Goal: Information Seeking & Learning: Check status

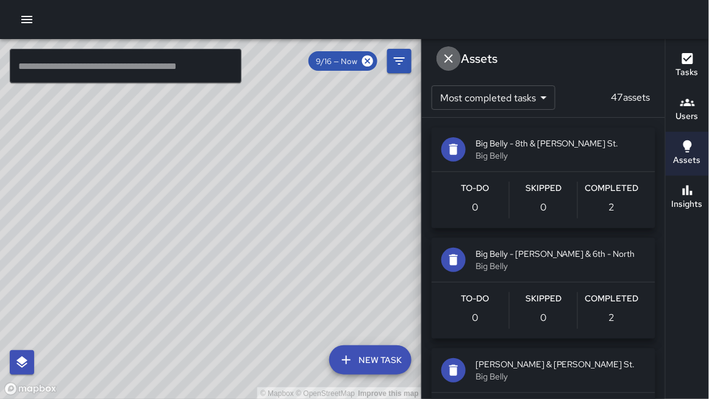
click at [455, 59] on icon "Dismiss" at bounding box center [448, 58] width 15 height 15
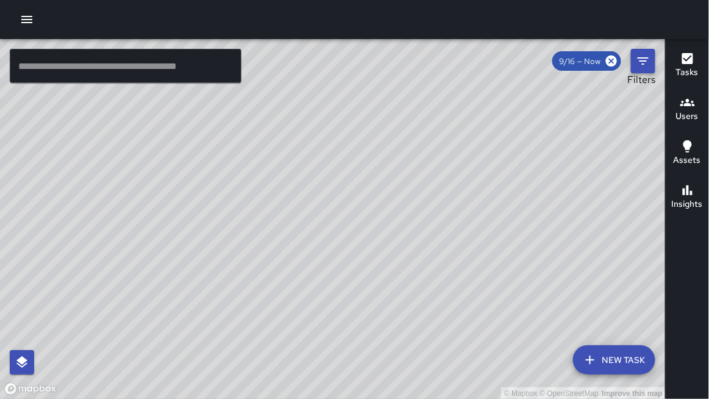
click at [645, 61] on icon "Filters" at bounding box center [642, 60] width 11 height 7
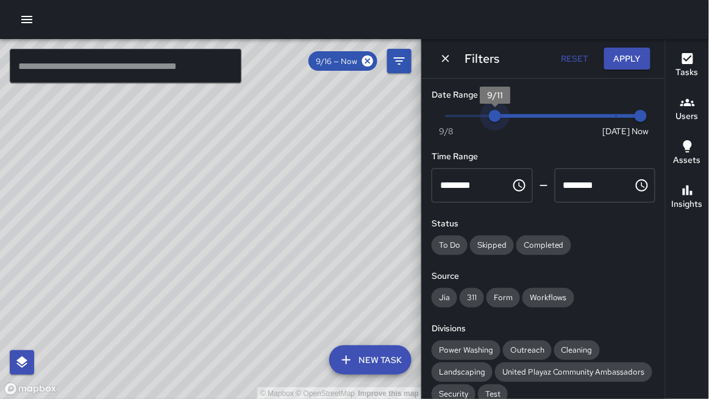
drag, startPoint x: 622, startPoint y: 111, endPoint x: 485, endPoint y: 109, distance: 136.5
click at [489, 110] on span "9/11" at bounding box center [495, 116] width 12 height 12
click at [447, 57] on icon "Dismiss" at bounding box center [445, 58] width 7 height 7
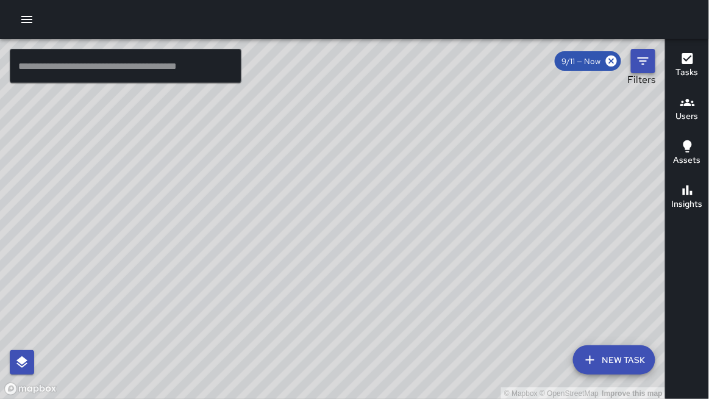
click at [644, 66] on icon "Filters" at bounding box center [643, 61] width 15 height 15
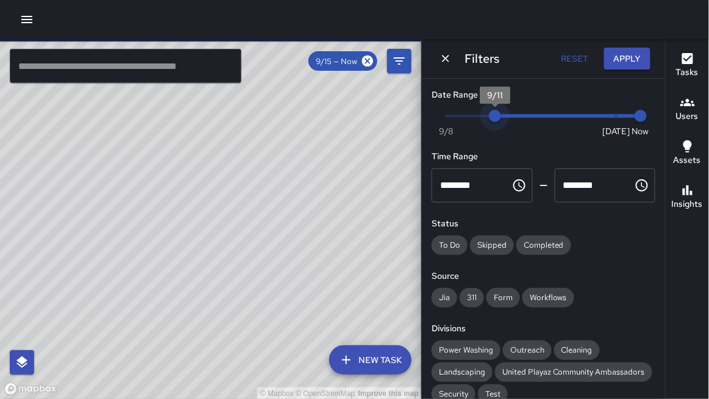
type input "*"
drag, startPoint x: 497, startPoint y: 116, endPoint x: 451, endPoint y: 112, distance: 45.9
click at [446, 113] on span "9/9" at bounding box center [446, 116] width 12 height 12
click at [699, 157] on h6 "Assets" at bounding box center [686, 160] width 27 height 13
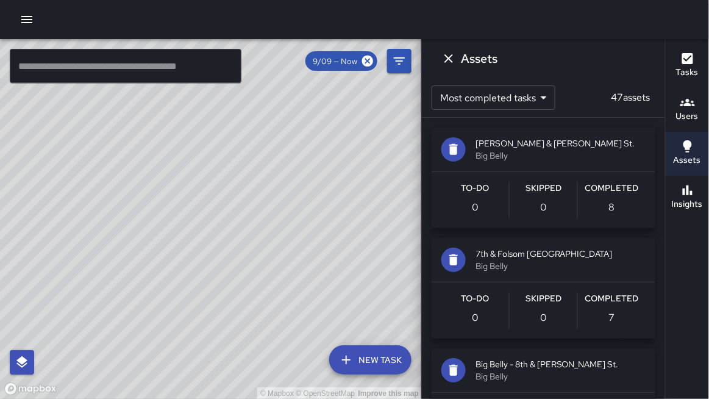
click at [690, 189] on icon "button" at bounding box center [687, 190] width 15 height 15
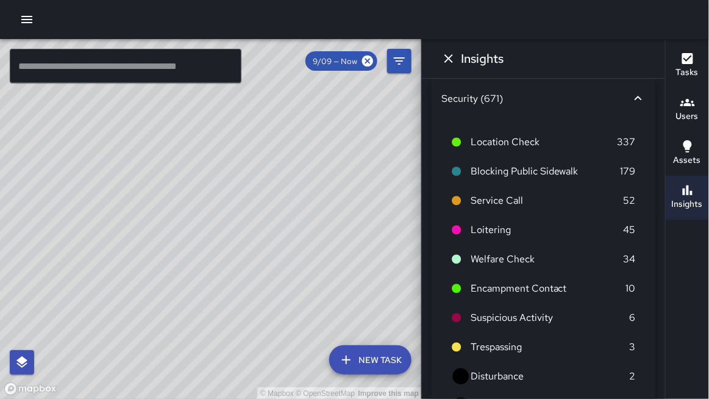
scroll to position [9, 0]
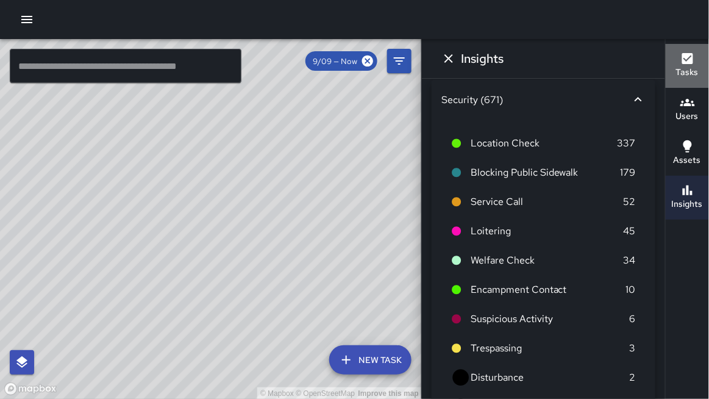
click at [675, 59] on button "Tasks" at bounding box center [686, 66] width 43 height 44
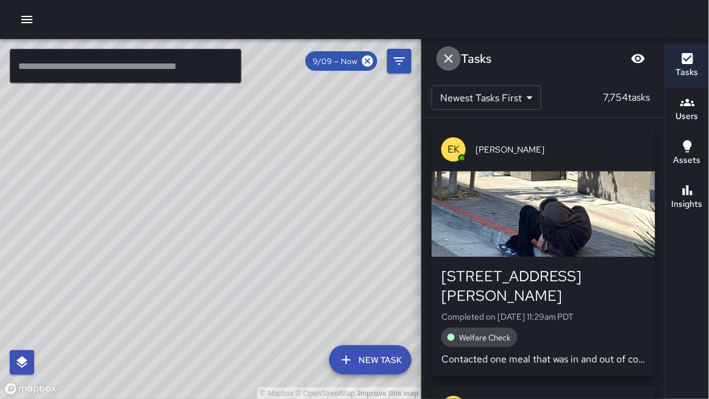
click at [449, 63] on icon "Dismiss" at bounding box center [448, 58] width 15 height 15
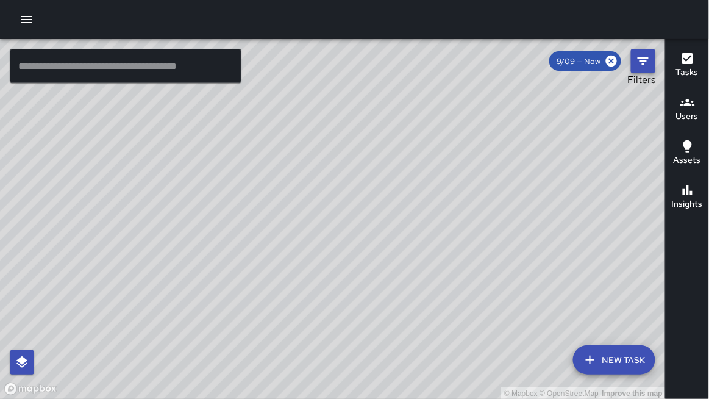
click at [640, 59] on icon "Filters" at bounding box center [643, 61] width 15 height 15
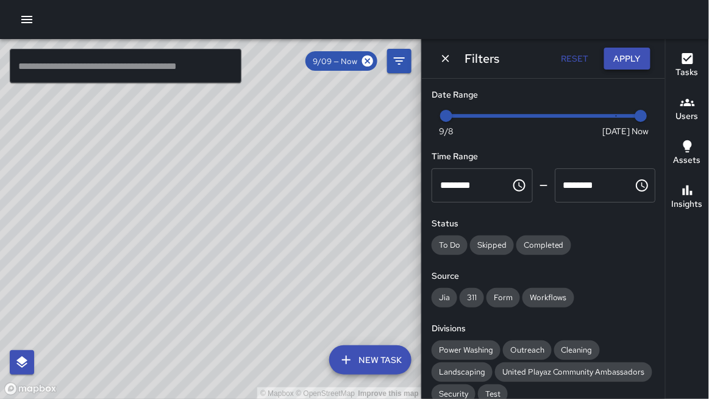
click at [628, 61] on button "Apply" at bounding box center [627, 59] width 46 height 23
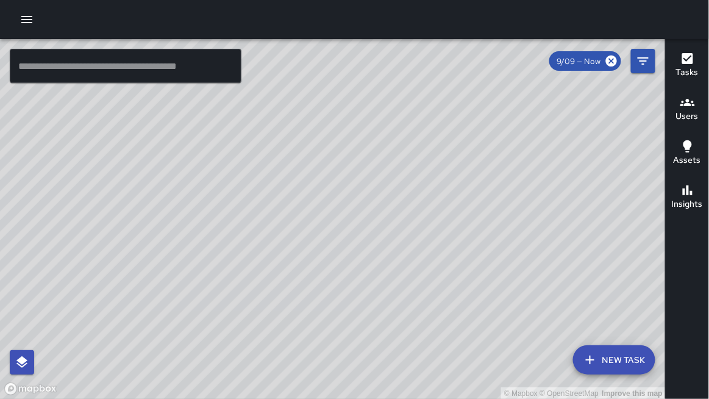
drag, startPoint x: 486, startPoint y: 163, endPoint x: 476, endPoint y: 182, distance: 21.5
click at [476, 182] on div "© Mapbox © OpenStreetMap Improve this map" at bounding box center [332, 219] width 665 height 360
click at [692, 185] on icon "button" at bounding box center [687, 190] width 15 height 15
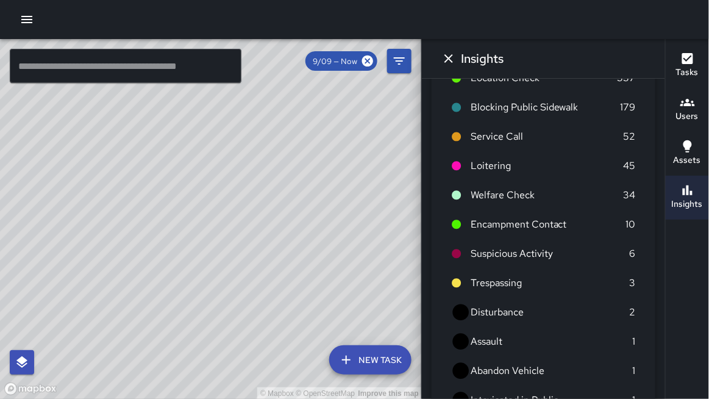
scroll to position [0, 0]
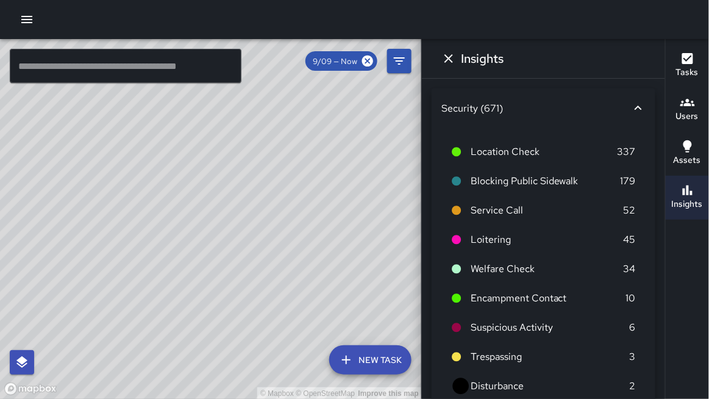
click at [444, 64] on icon "Dismiss" at bounding box center [448, 58] width 15 height 15
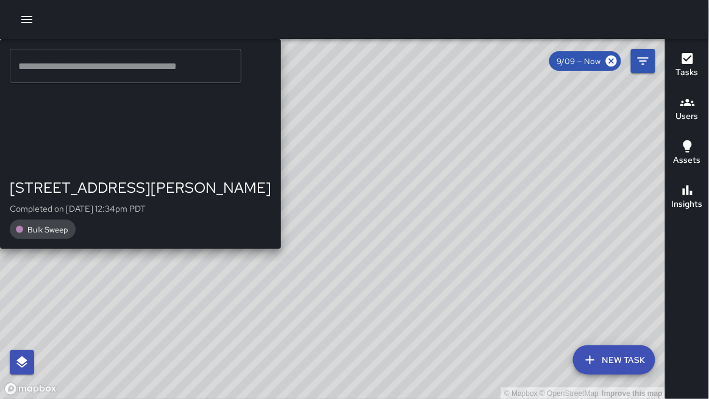
drag, startPoint x: 421, startPoint y: 176, endPoint x: 423, endPoint y: 164, distance: 11.7
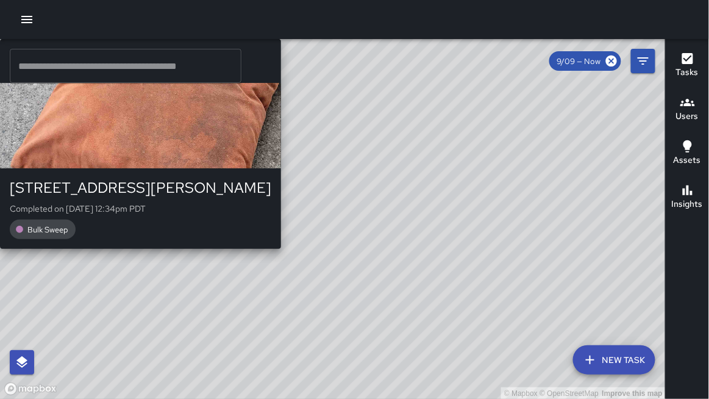
click at [423, 164] on div "© Mapbox © OpenStreetMap Improve this map NV [PERSON_NAME] [STREET_ADDRESS][PER…" at bounding box center [332, 219] width 665 height 360
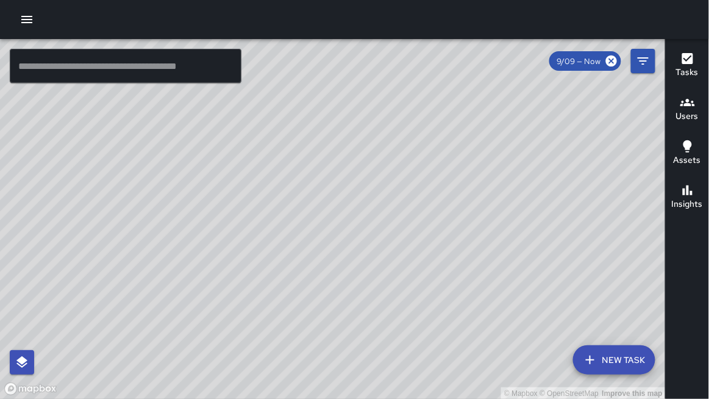
drag, startPoint x: 438, startPoint y: 219, endPoint x: 420, endPoint y: 155, distance: 65.6
click at [420, 155] on div "© Mapbox © OpenStreetMap Improve this map" at bounding box center [332, 219] width 665 height 360
click at [17, 21] on button "button" at bounding box center [27, 19] width 24 height 24
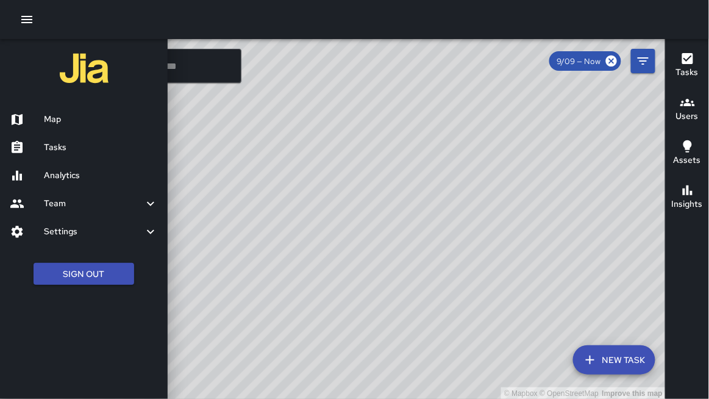
click at [63, 126] on h6 "Map" at bounding box center [101, 119] width 114 height 13
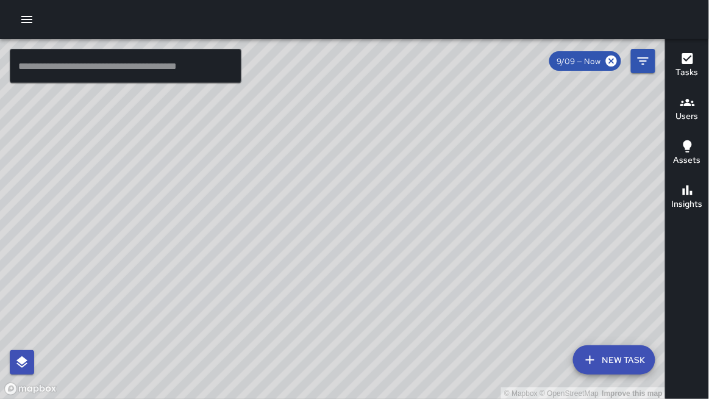
click at [28, 22] on icon "button" at bounding box center [26, 19] width 11 height 7
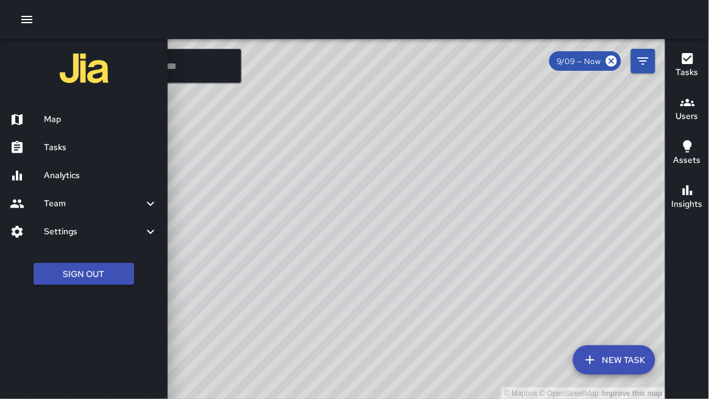
click at [54, 172] on h6 "Analytics" at bounding box center [101, 175] width 114 height 13
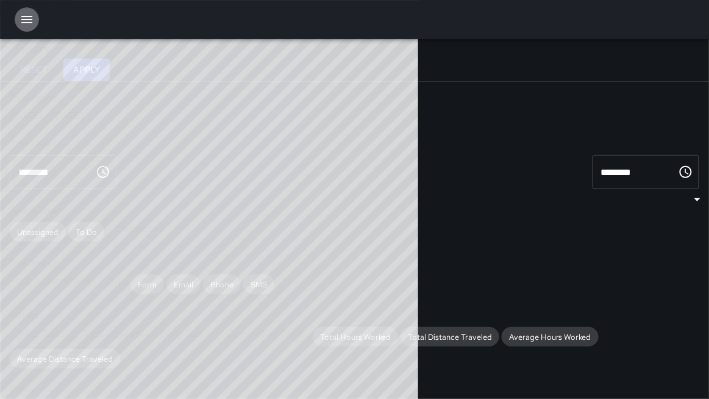
scroll to position [1, 0]
click at [22, 17] on icon "button" at bounding box center [27, 19] width 15 height 15
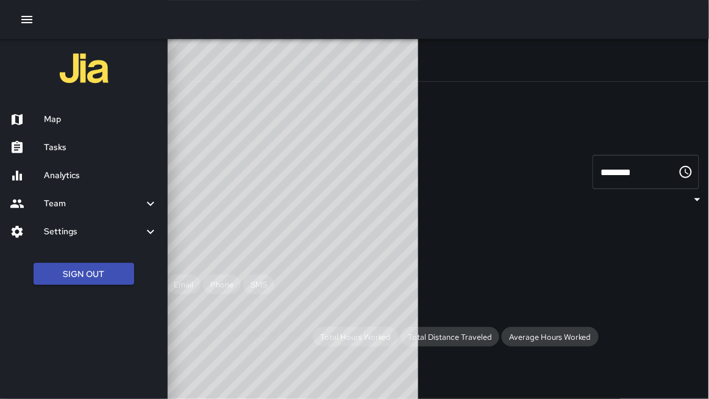
scroll to position [0, 0]
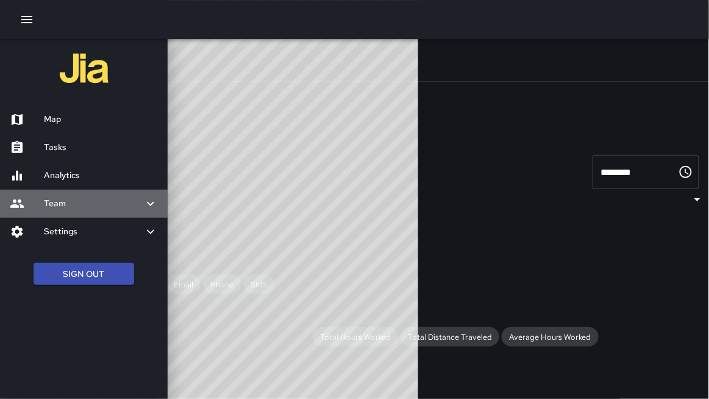
click at [44, 204] on h6 "Team" at bounding box center [93, 203] width 99 height 13
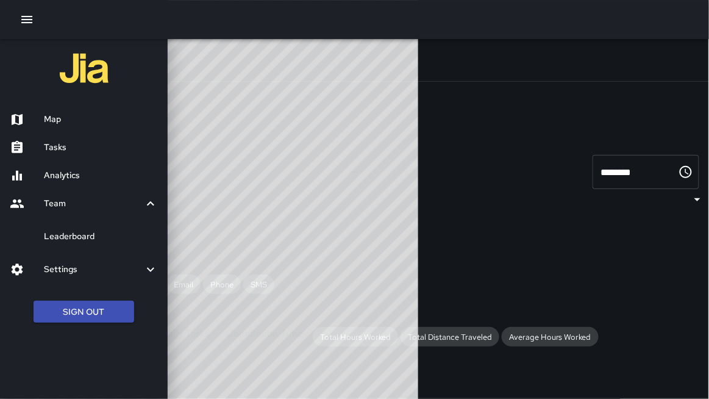
click at [53, 235] on h6 "Leaderboard" at bounding box center [101, 236] width 114 height 13
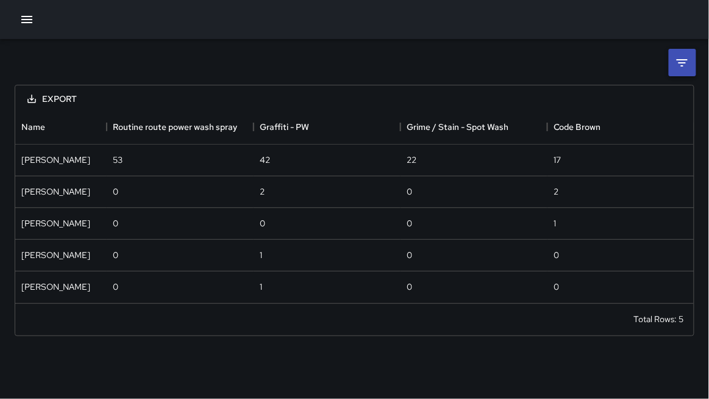
scroll to position [192, 679]
click at [680, 61] on icon at bounding box center [682, 62] width 15 height 15
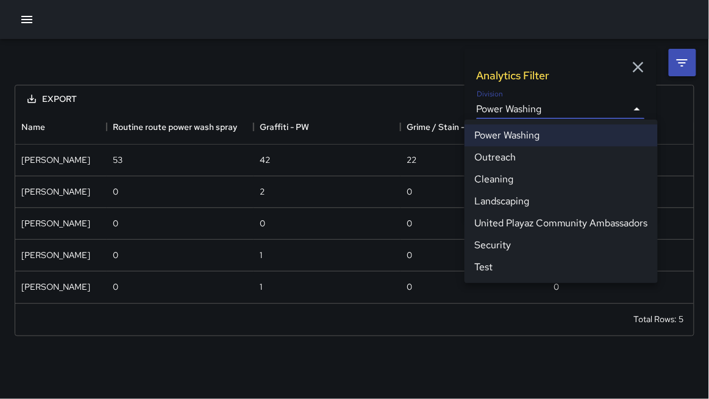
click at [586, 107] on body "**********" at bounding box center [354, 199] width 709 height 399
click at [545, 174] on li "Cleaning" at bounding box center [560, 179] width 193 height 22
type input "**********"
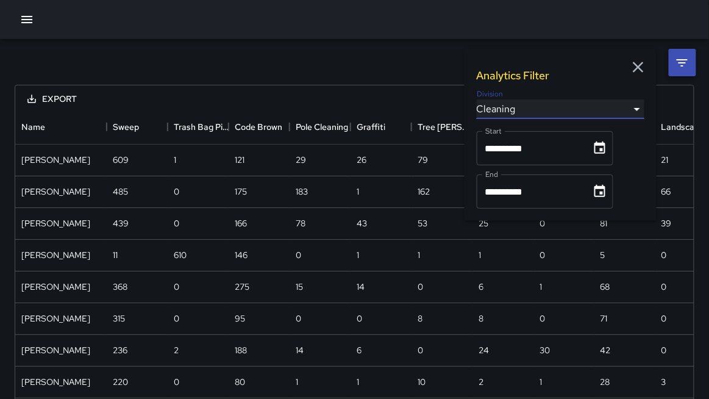
scroll to position [857, 679]
drag, startPoint x: 426, startPoint y: 31, endPoint x: 466, endPoint y: 101, distance: 80.0
click at [425, 31] on div at bounding box center [354, 19] width 709 height 39
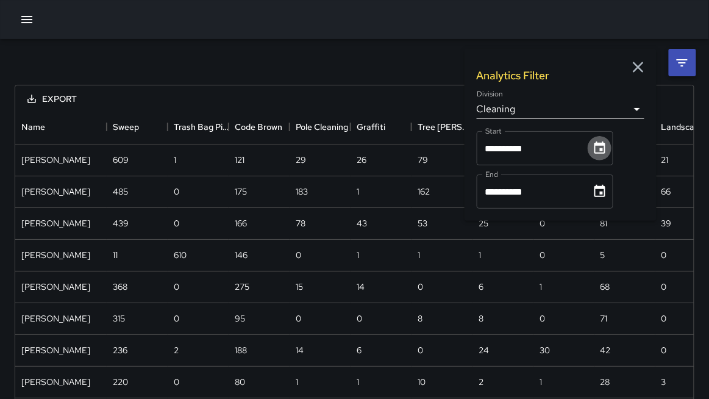
click at [598, 151] on icon "Choose date, selected date is Sep 1, 2025" at bounding box center [599, 148] width 15 height 15
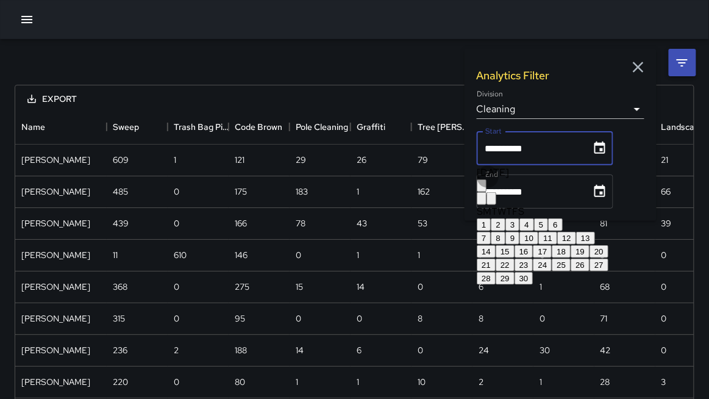
click at [495, 258] on button "14" at bounding box center [486, 251] width 19 height 13
type input "**********"
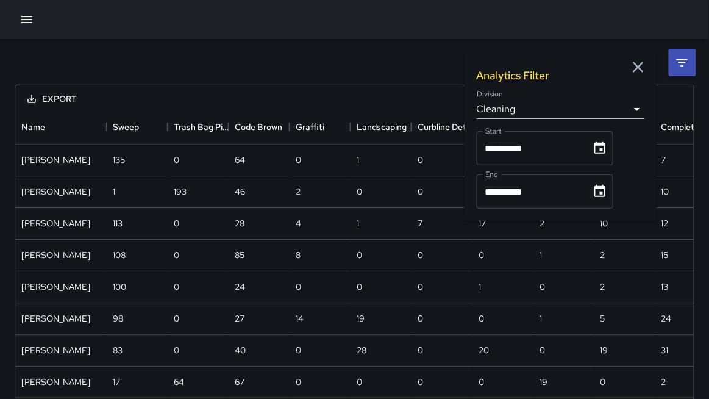
scroll to position [731, 679]
click at [519, 192] on input "**********" at bounding box center [530, 191] width 106 height 34
click at [605, 193] on icon "Choose date, selected date is Sep 30, 2025" at bounding box center [599, 191] width 11 height 12
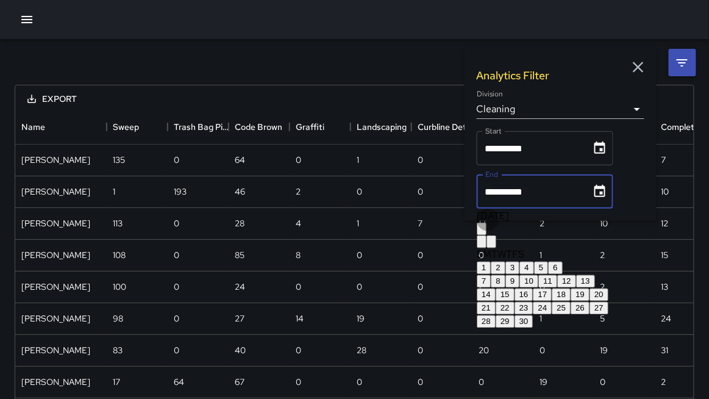
click at [608, 301] on button "20" at bounding box center [598, 294] width 19 height 13
type input "**********"
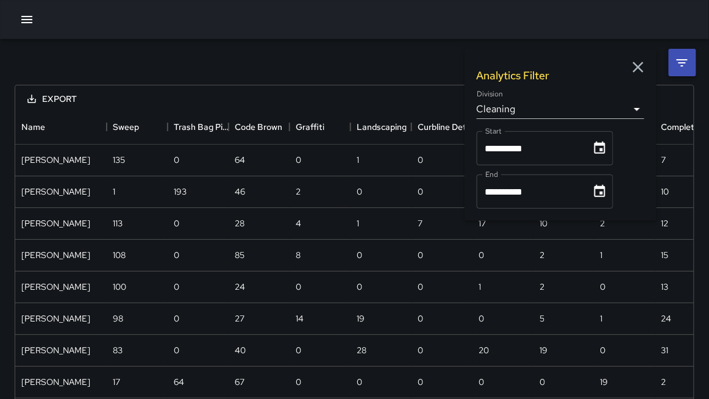
click at [102, 131] on div "Name" at bounding box center [106, 127] width 15 height 34
click at [97, 132] on icon "Menu" at bounding box center [97, 127] width 12 height 12
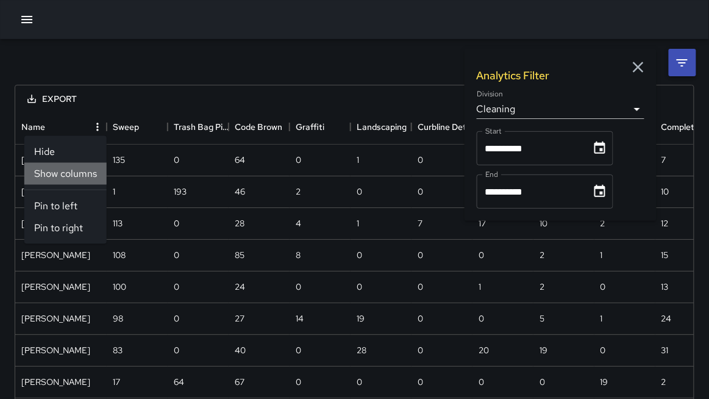
click at [70, 176] on li "Show columns" at bounding box center [65, 174] width 82 height 22
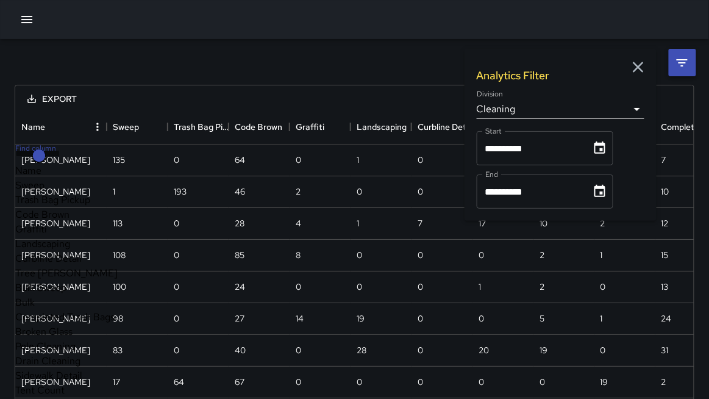
scroll to position [19, 0]
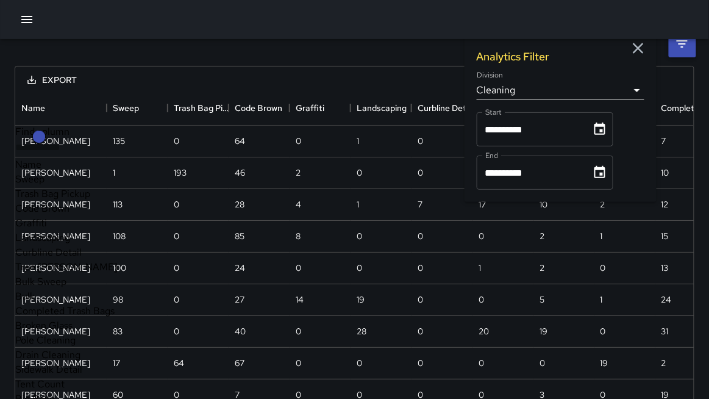
click at [44, 185] on span "Sweep" at bounding box center [29, 178] width 29 height 13
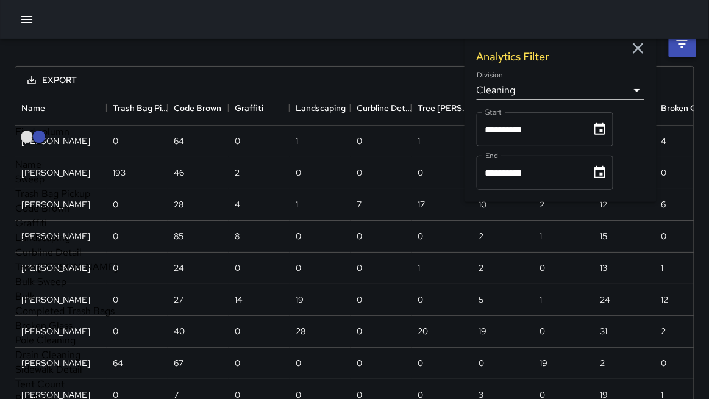
click at [62, 200] on span "Trash Bag Pickup" at bounding box center [52, 193] width 75 height 13
click at [60, 215] on span "Code Brown" at bounding box center [42, 208] width 54 height 13
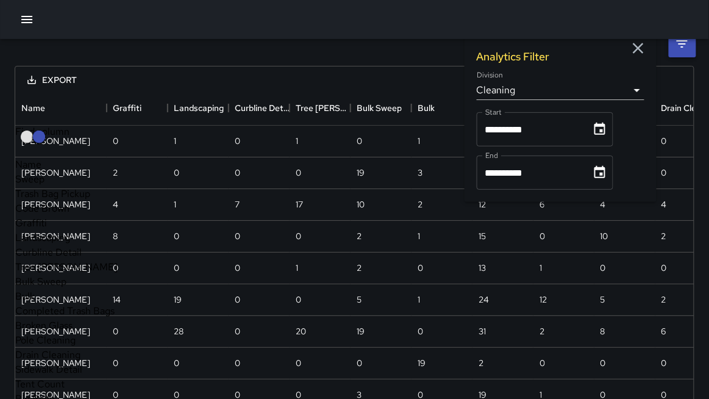
click at [47, 229] on span "Graffiti" at bounding box center [31, 222] width 32 height 13
click at [63, 244] on span "Landscaping" at bounding box center [42, 237] width 55 height 13
click at [59, 258] on span "Curbline Detail" at bounding box center [48, 252] width 66 height 13
drag, startPoint x: 60, startPoint y: 284, endPoint x: 59, endPoint y: 293, distance: 9.2
click at [60, 273] on span "Tree [PERSON_NAME]" at bounding box center [66, 266] width 102 height 13
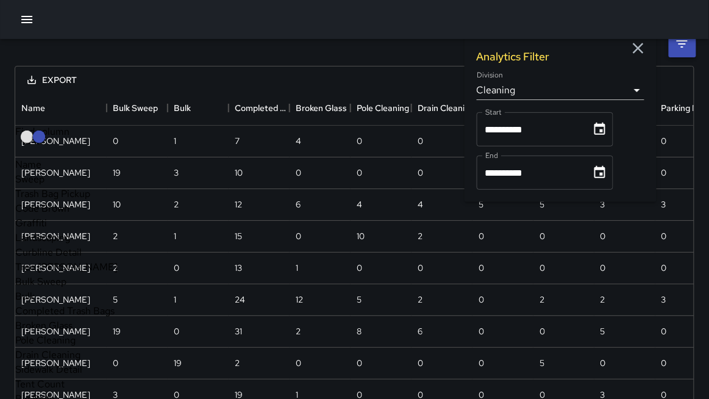
click at [35, 302] on span "Bulk" at bounding box center [25, 295] width 20 height 13
click at [56, 317] on span "Completed Trash Bags" at bounding box center [64, 310] width 99 height 13
click at [57, 332] on span "Broken Glass" at bounding box center [43, 325] width 57 height 13
click at [59, 346] on span "Pole Cleaning" at bounding box center [45, 339] width 60 height 13
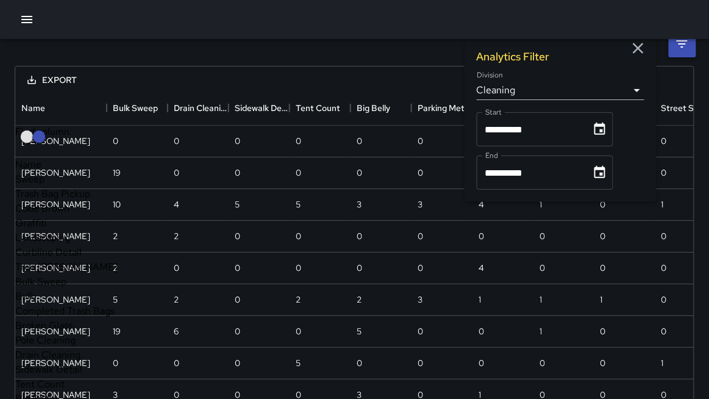
click at [77, 348] on span "Drain Cleaning" at bounding box center [47, 354] width 65 height 13
drag, startPoint x: 75, startPoint y: 197, endPoint x: 74, endPoint y: 208, distance: 10.4
click at [75, 363] on span "Sidewalk Detail" at bounding box center [48, 369] width 67 height 13
drag, startPoint x: 71, startPoint y: 216, endPoint x: 70, endPoint y: 226, distance: 9.8
click at [65, 377] on span "Tent Count" at bounding box center [39, 383] width 49 height 13
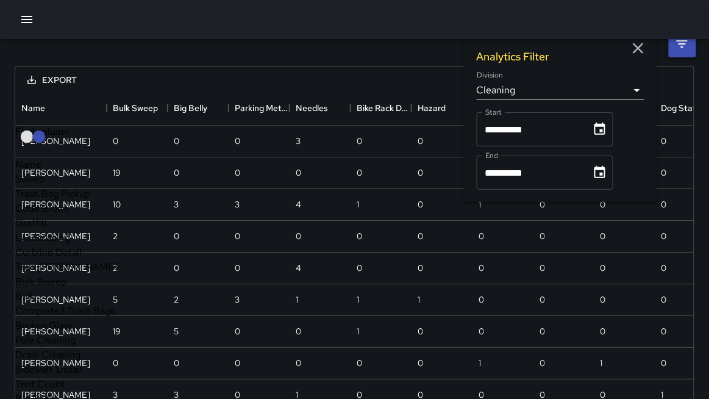
click at [54, 392] on span "Big Belly" at bounding box center [34, 398] width 39 height 13
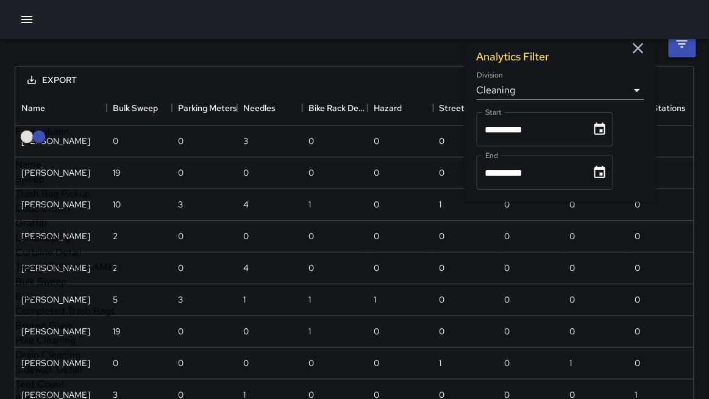
drag, startPoint x: 68, startPoint y: 249, endPoint x: 67, endPoint y: 266, distance: 16.5
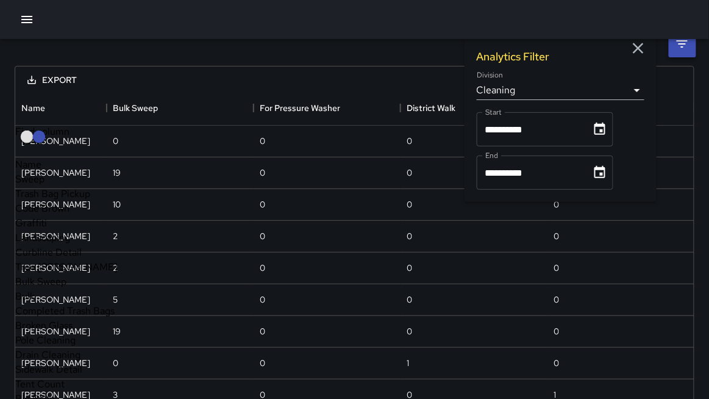
drag, startPoint x: 65, startPoint y: 327, endPoint x: 64, endPoint y: 336, distance: 8.6
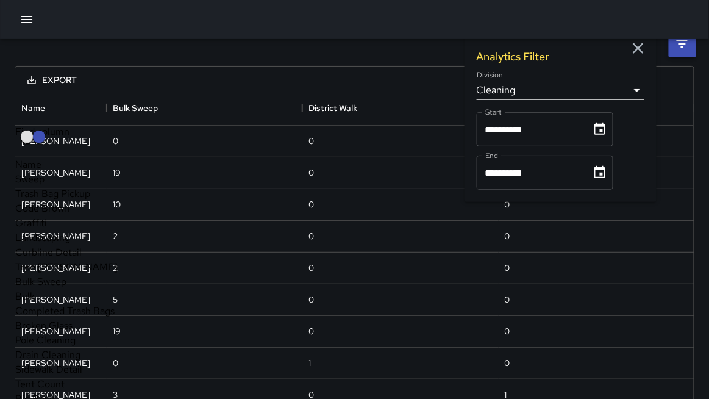
click at [159, 30] on div at bounding box center [354, 19] width 709 height 39
click at [123, 108] on div "Bulk Sweep" at bounding box center [135, 108] width 45 height 34
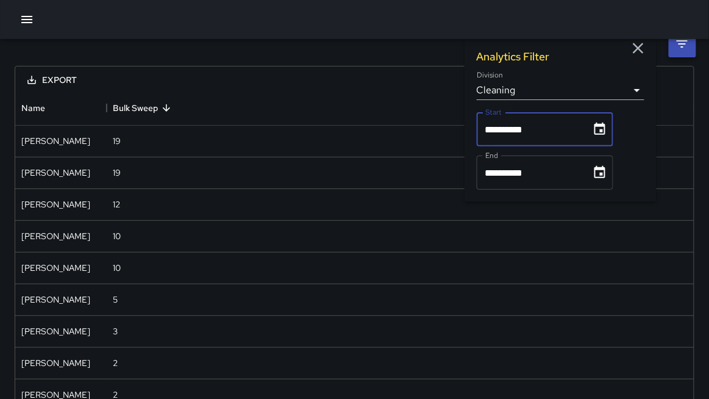
click at [517, 134] on input "**********" at bounding box center [530, 129] width 106 height 34
click at [599, 130] on icon "Choose date, selected date is Sep 14, 2025" at bounding box center [599, 129] width 15 height 15
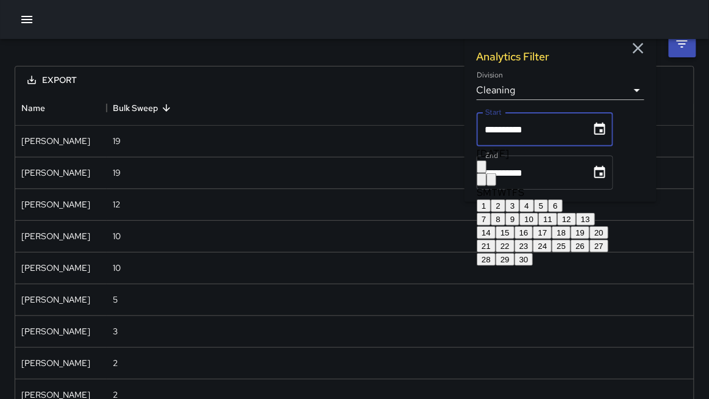
click at [491, 225] on button "7" at bounding box center [484, 219] width 14 height 13
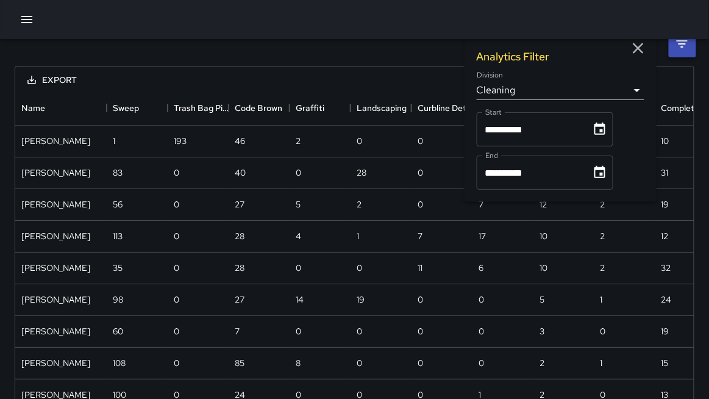
type input "**********"
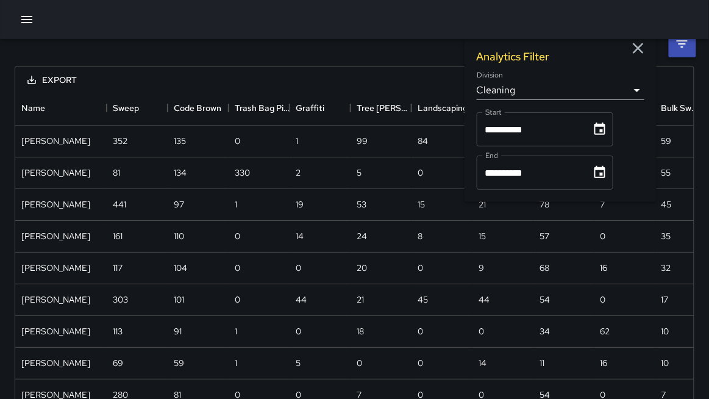
scroll to position [921, 679]
click at [599, 175] on icon "Choose date, selected date is Sep 20, 2025" at bounding box center [599, 172] width 15 height 15
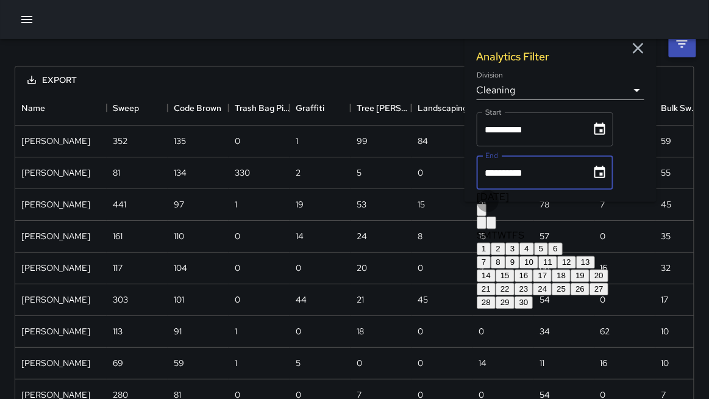
click at [595, 269] on button "13" at bounding box center [585, 262] width 19 height 13
type input "**********"
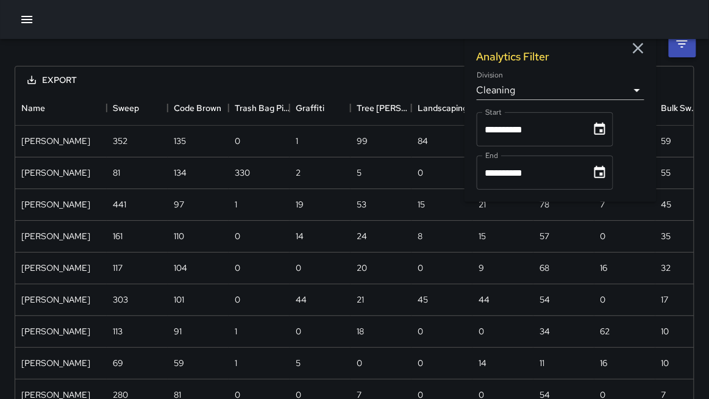
click at [466, 13] on div at bounding box center [354, 19] width 709 height 39
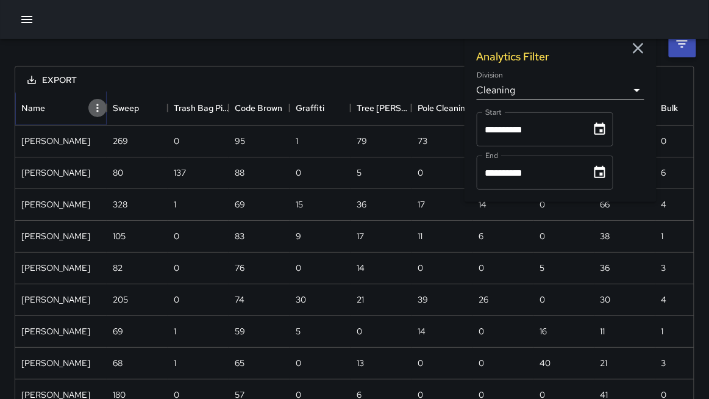
click at [89, 104] on button "Menu" at bounding box center [97, 108] width 18 height 18
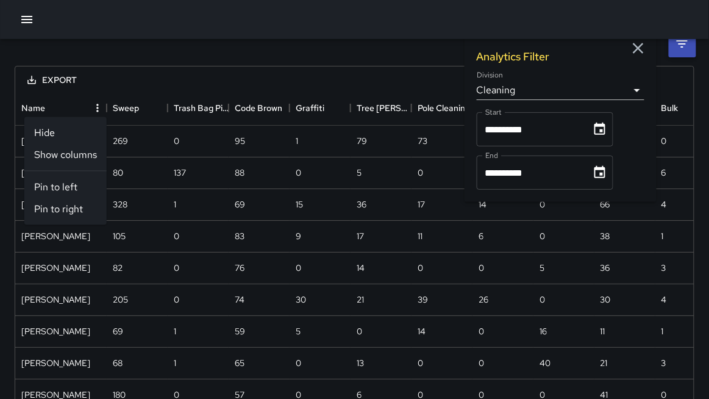
click at [79, 154] on li "Show columns" at bounding box center [65, 155] width 82 height 22
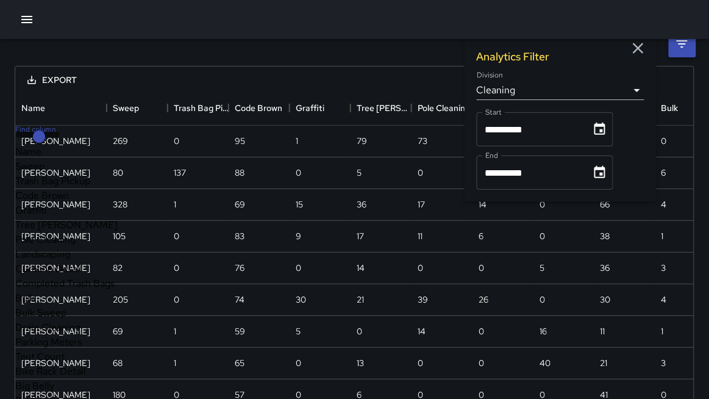
click at [44, 172] on span "Sweep" at bounding box center [29, 166] width 29 height 13
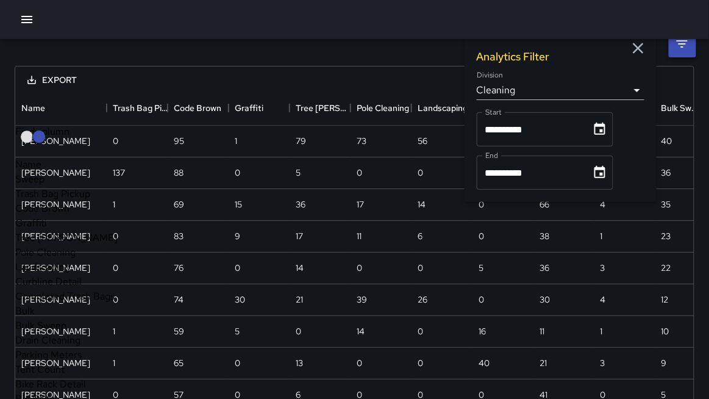
drag, startPoint x: 63, startPoint y: 207, endPoint x: 57, endPoint y: 218, distance: 11.7
click at [63, 200] on span "Trash Bag Pickup" at bounding box center [52, 193] width 75 height 13
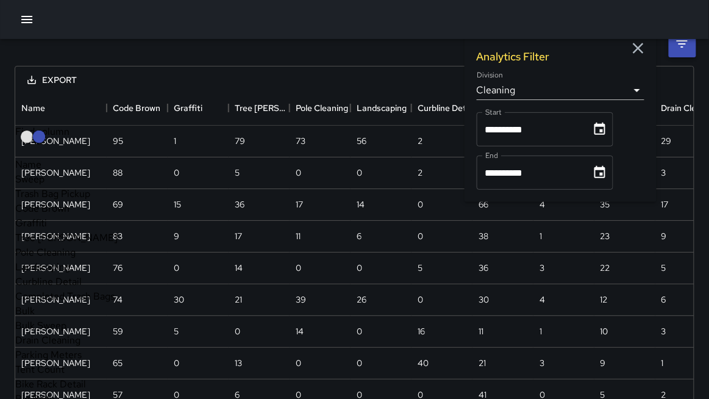
drag, startPoint x: 57, startPoint y: 220, endPoint x: 69, endPoint y: 216, distance: 13.5
click at [59, 215] on span "Code Brown" at bounding box center [42, 208] width 54 height 13
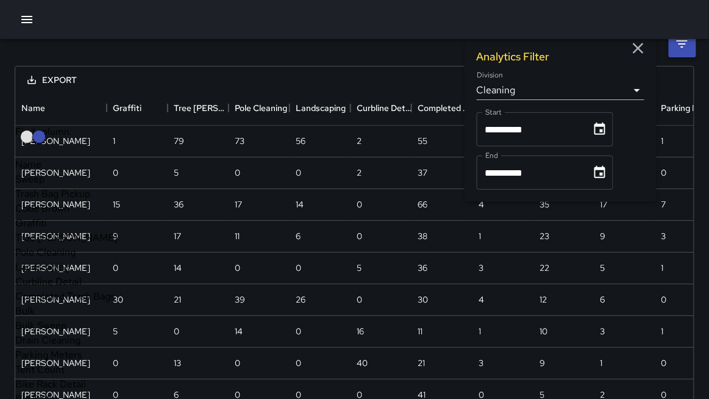
click at [47, 229] on span "Graffiti" at bounding box center [31, 222] width 32 height 13
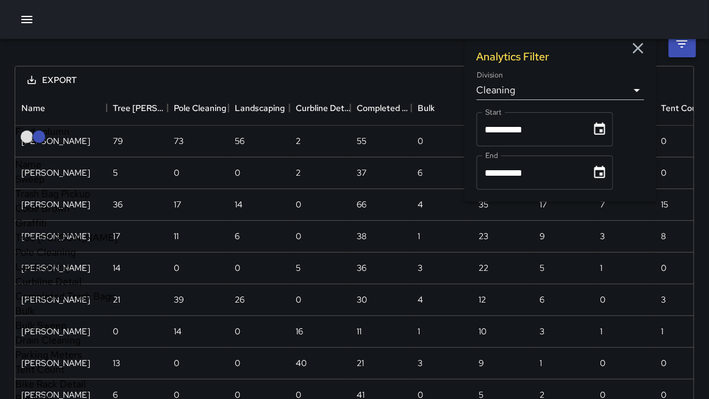
drag, startPoint x: 63, startPoint y: 255, endPoint x: 61, endPoint y: 265, distance: 9.9
click at [63, 244] on span "Tree [PERSON_NAME]" at bounding box center [66, 237] width 102 height 13
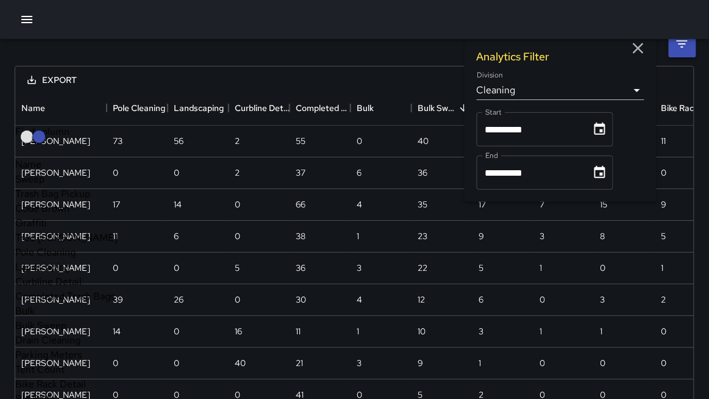
click at [59, 258] on span "Pole Cleaning" at bounding box center [45, 252] width 60 height 13
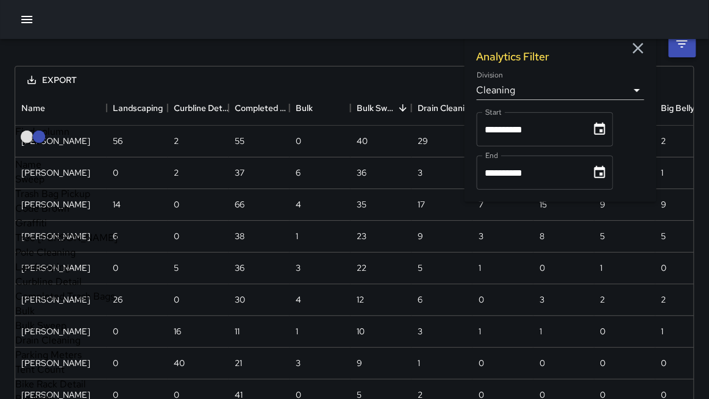
click at [57, 273] on span "Landscaping" at bounding box center [42, 266] width 55 height 13
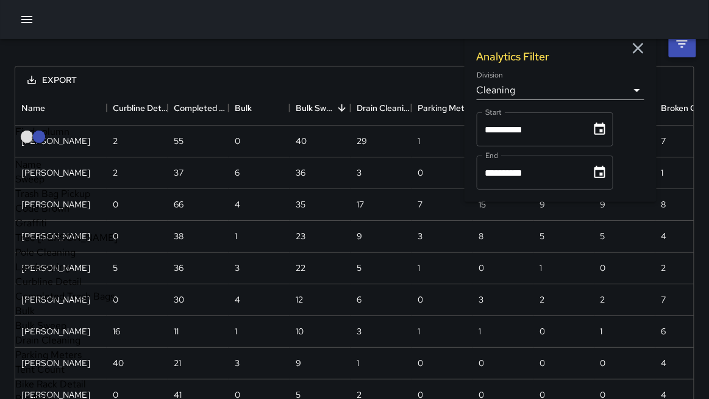
click at [54, 288] on span "Curbline Detail" at bounding box center [48, 281] width 66 height 13
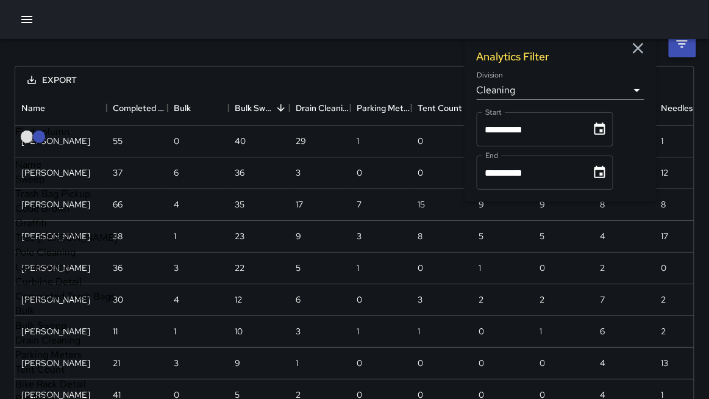
click at [51, 302] on span "Completed Trash Bags" at bounding box center [64, 295] width 99 height 13
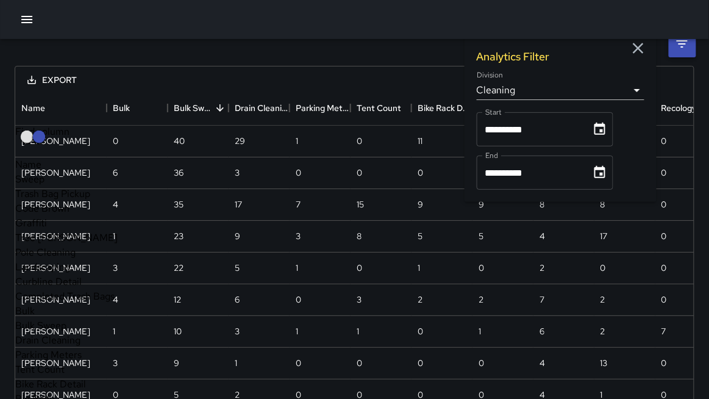
scroll to position [46, 0]
click at [35, 304] on span "Bulk" at bounding box center [25, 310] width 20 height 13
click at [53, 333] on span "Drain Cleaning" at bounding box center [47, 339] width 65 height 13
click at [55, 348] on span "Parking Meters" at bounding box center [48, 354] width 66 height 13
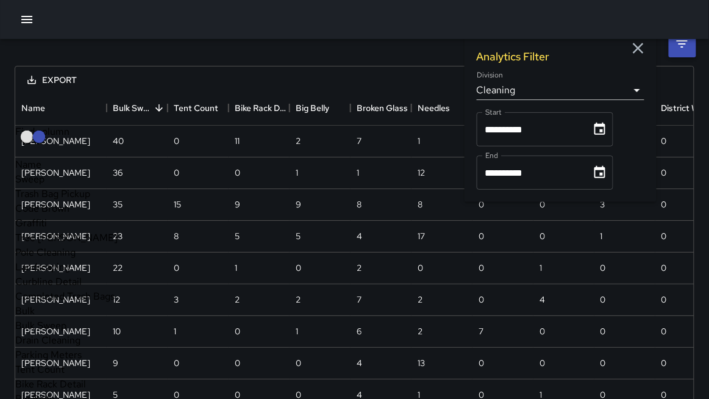
drag, startPoint x: 61, startPoint y: 319, endPoint x: 60, endPoint y: 328, distance: 8.6
click at [61, 363] on span "Tent Count" at bounding box center [39, 369] width 49 height 13
click at [59, 377] on span "Bike Rack Detail" at bounding box center [50, 383] width 71 height 13
click at [54, 392] on span "Big Belly" at bounding box center [34, 398] width 39 height 13
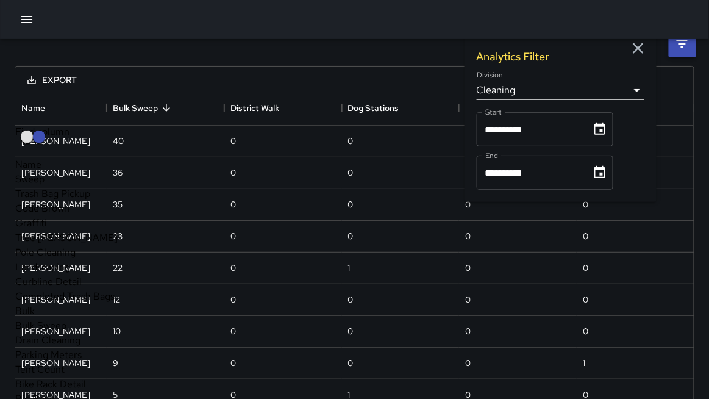
scroll to position [206, 0]
drag, startPoint x: 66, startPoint y: 319, endPoint x: 63, endPoint y: 326, distance: 7.7
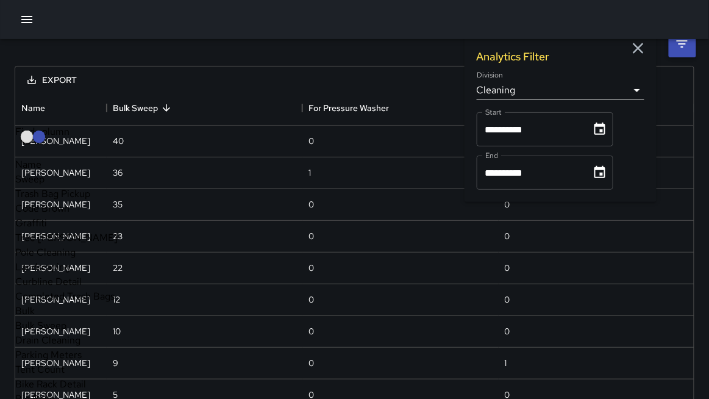
scroll to position [213, 0]
drag, startPoint x: 66, startPoint y: 342, endPoint x: 71, endPoint y: 349, distance: 9.1
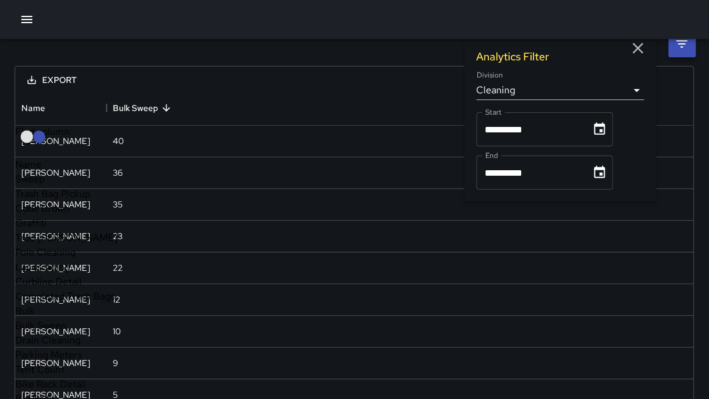
click at [117, 105] on div "Bulk Sweep" at bounding box center [135, 108] width 45 height 34
click at [22, 15] on icon "button" at bounding box center [27, 19] width 15 height 15
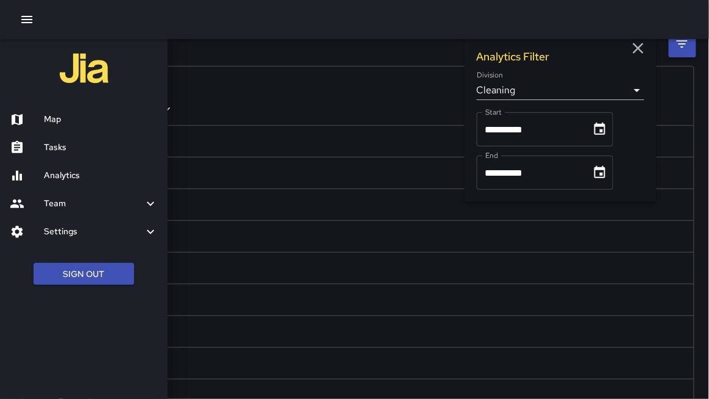
click at [32, 116] on div at bounding box center [27, 119] width 34 height 15
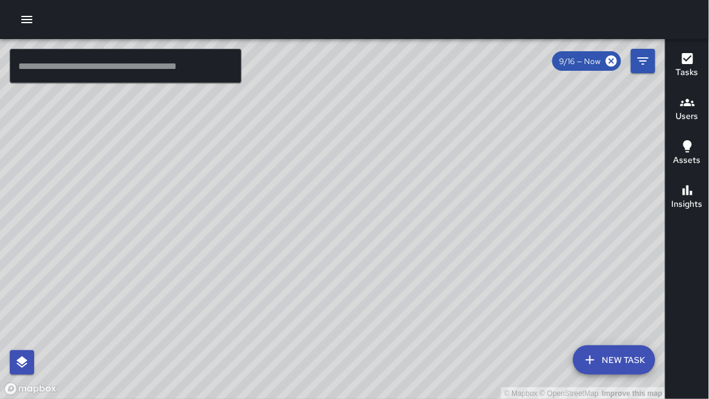
drag, startPoint x: 317, startPoint y: 13, endPoint x: 317, endPoint y: 338, distance: 325.4
click at [317, 13] on div at bounding box center [354, 19] width 709 height 39
